Goal: Task Accomplishment & Management: Manage account settings

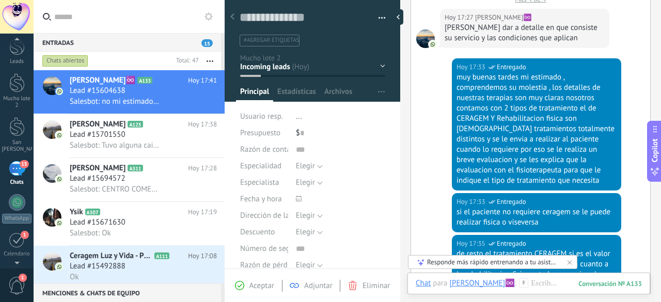
scroll to position [207, 0]
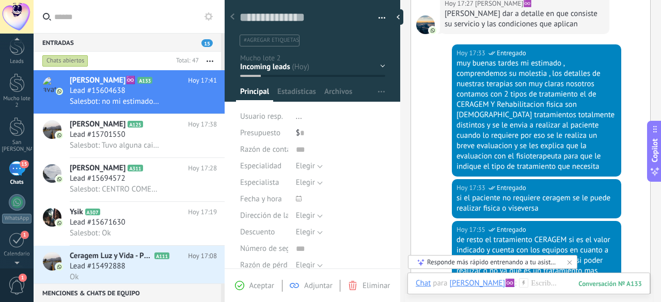
click at [235, 17] on div at bounding box center [232, 17] width 14 height 20
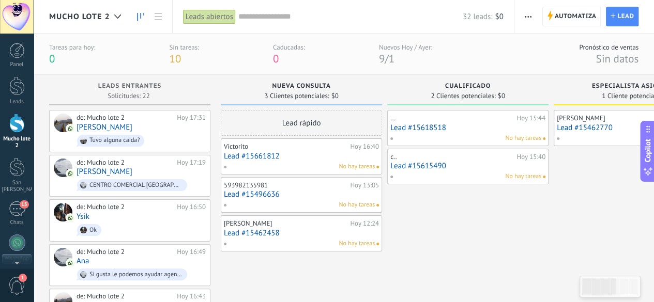
click at [14, 125] on div at bounding box center [16, 123] width 15 height 19
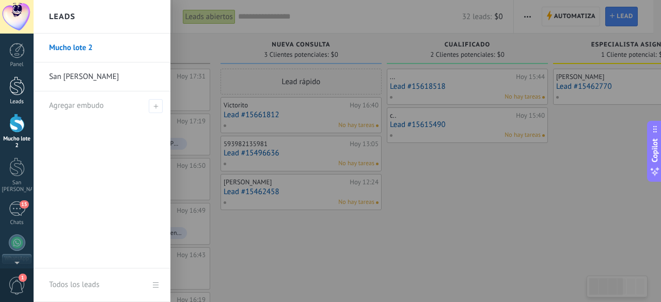
click at [21, 94] on div at bounding box center [16, 85] width 15 height 19
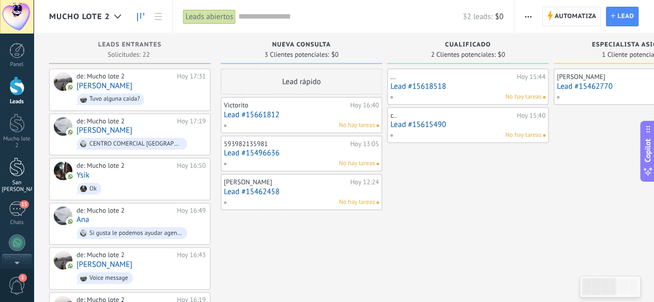
click at [18, 166] on div at bounding box center [16, 167] width 15 height 19
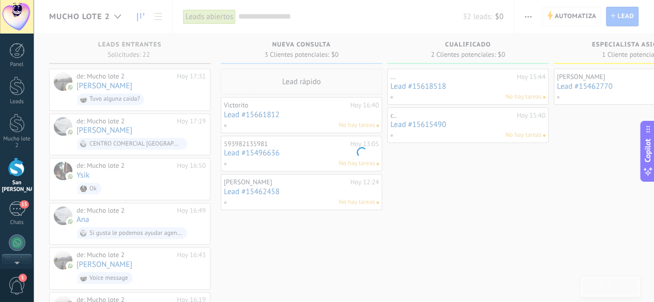
scroll to position [3, 0]
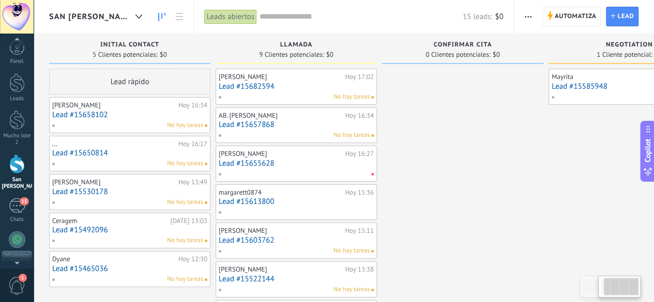
scroll to position [0, 71]
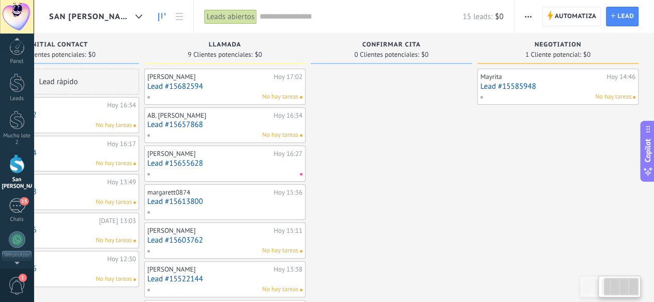
drag, startPoint x: 479, startPoint y: 184, endPoint x: 214, endPoint y: 182, distance: 265.1
click at [214, 182] on div "Leads Entrantes Solicitudes: [PHONE_NUMBER] Initial Contact 5 Clientes potencia…" at bounding box center [316, 227] width 676 height 387
click at [130, 21] on div at bounding box center [138, 17] width 17 height 20
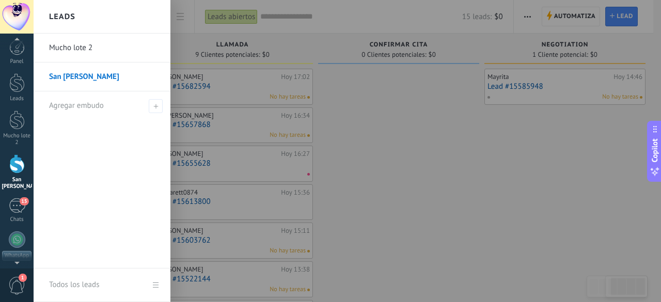
click at [95, 56] on link "Mucho lote 2" at bounding box center [104, 48] width 111 height 29
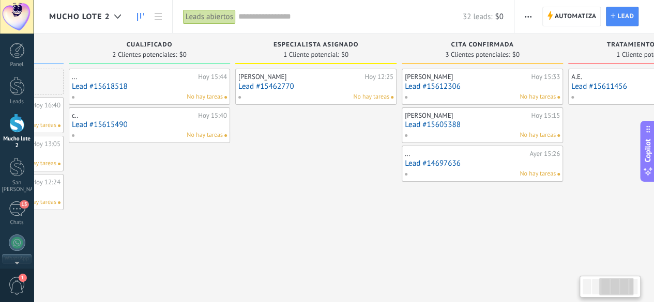
drag, startPoint x: 494, startPoint y: 205, endPoint x: 203, endPoint y: 195, distance: 291.0
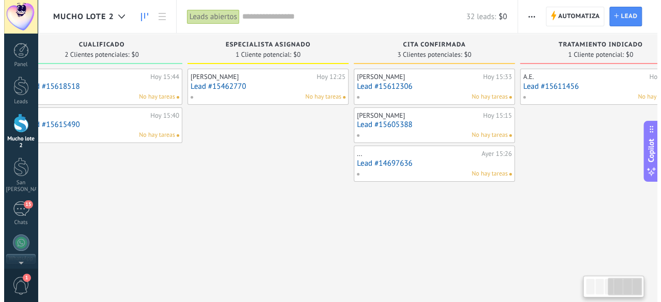
scroll to position [0, 409]
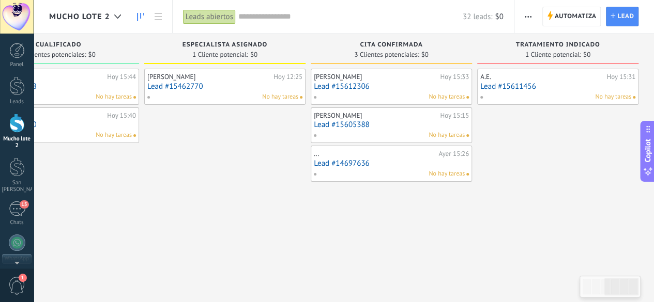
drag, startPoint x: 611, startPoint y: 227, endPoint x: 307, endPoint y: 214, distance: 304.0
click at [542, 88] on link "Lead #15611456" at bounding box center [557, 86] width 155 height 9
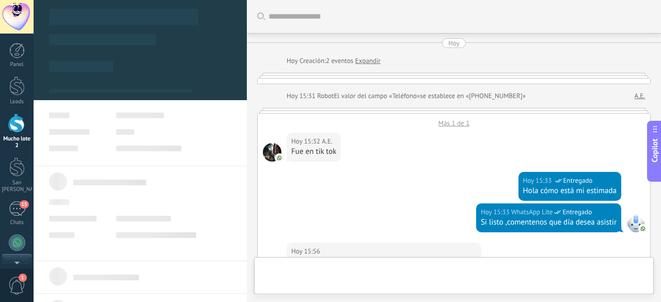
type textarea "**********"
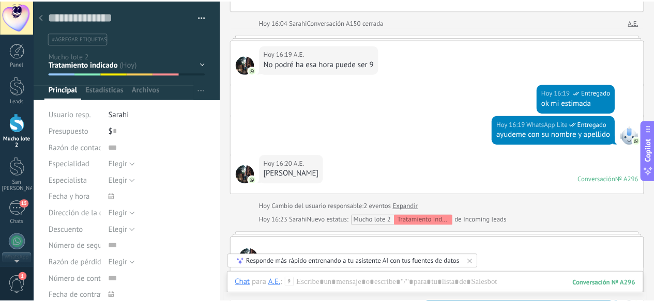
scroll to position [529, 0]
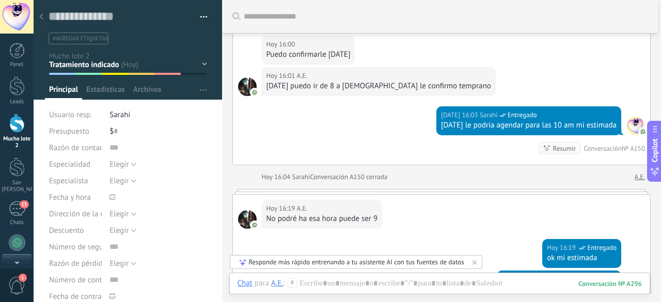
click at [10, 134] on link "Mucho lote 2" at bounding box center [17, 132] width 34 height 36
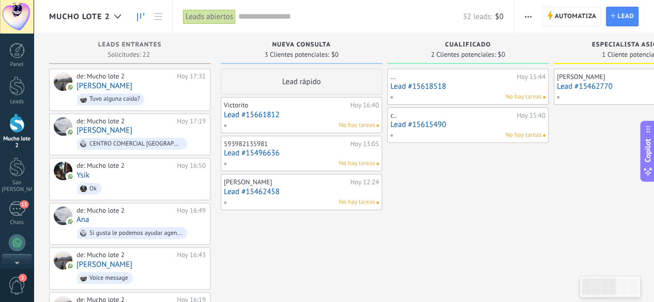
drag, startPoint x: 455, startPoint y: 169, endPoint x: 493, endPoint y: 163, distance: 38.7
click at [280, 18] on input "text" at bounding box center [350, 16] width 224 height 11
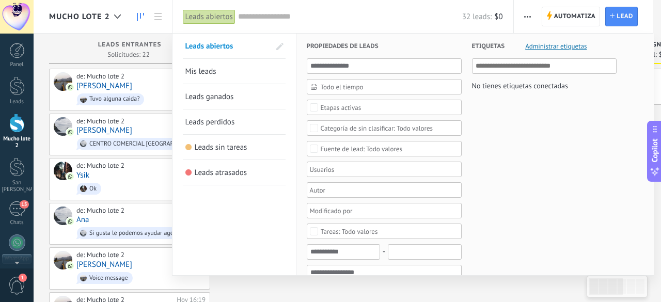
click at [280, 18] on input "text" at bounding box center [350, 16] width 224 height 11
click at [194, 14] on div "Leads abiertos" at bounding box center [209, 16] width 53 height 15
click at [226, 49] on span "Leads abiertos" at bounding box center [209, 46] width 48 height 10
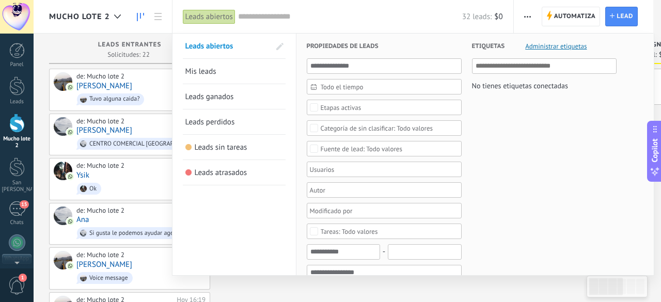
click at [72, 45] on div at bounding box center [330, 151] width 661 height 302
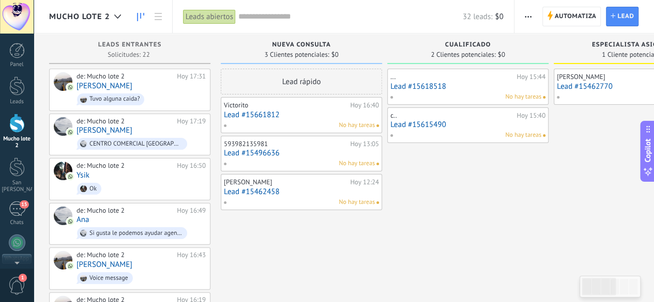
click at [138, 22] on link at bounding box center [141, 17] width 18 height 20
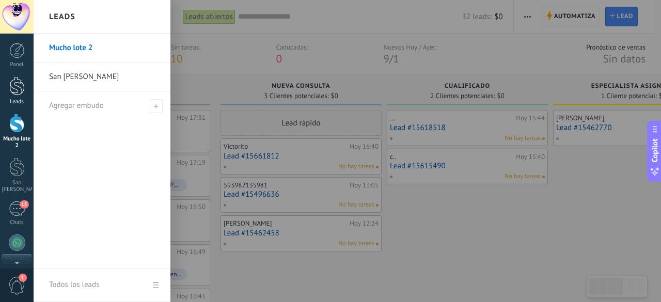
click at [23, 87] on div at bounding box center [16, 85] width 15 height 19
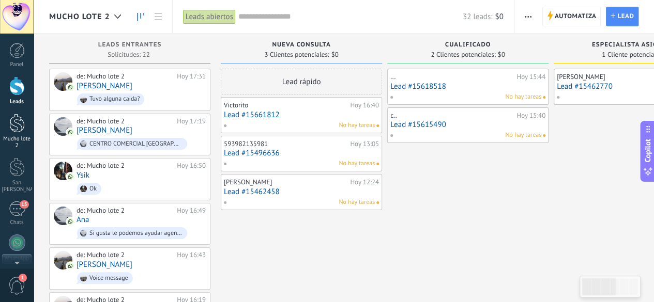
click at [20, 129] on div at bounding box center [16, 123] width 15 height 19
